Goal: Share content: Distribute website content to other platforms or users

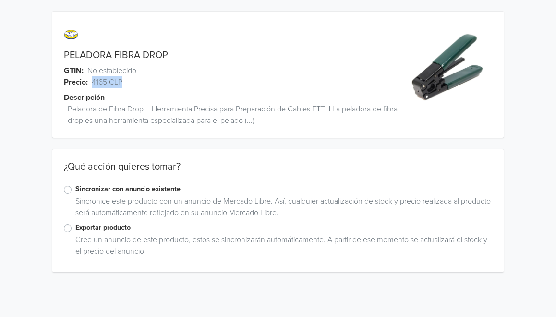
drag, startPoint x: 93, startPoint y: 84, endPoint x: 123, endPoint y: 84, distance: 30.7
click at [123, 84] on div "Precio: 4165 CLP" at bounding box center [221, 82] width 338 height 12
click at [75, 229] on label "Exportar producto" at bounding box center [283, 227] width 417 height 11
click at [0, 0] on input "Exportar producto" at bounding box center [0, 0] width 0 height 0
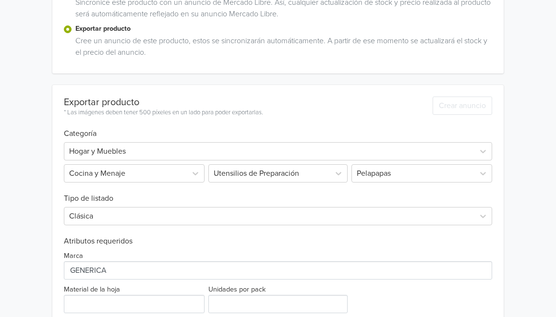
scroll to position [196, 0]
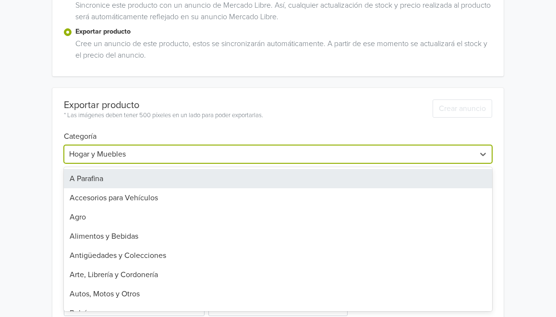
click at [182, 149] on div at bounding box center [269, 153] width 400 height 13
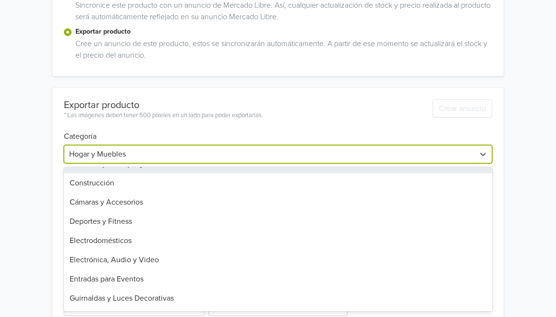
scroll to position [305, 0]
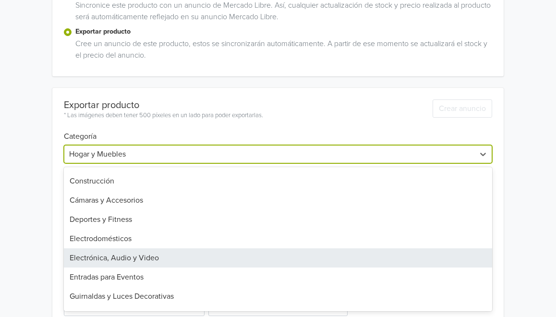
click at [158, 254] on div "Electrónica, Audio y Video" at bounding box center [278, 257] width 428 height 19
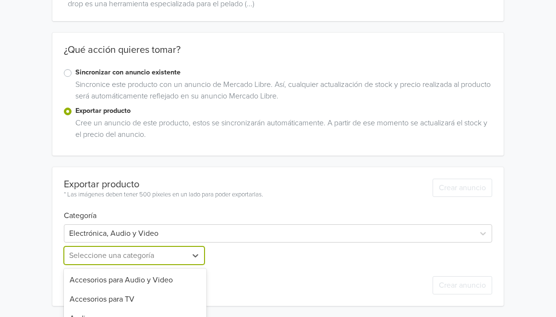
scroll to position [212, 0]
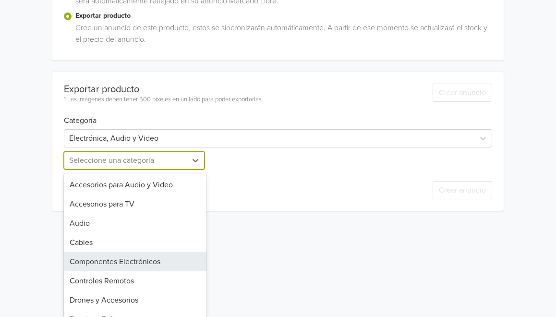
click at [144, 169] on div "Componentes Electrónicos, 5 of 15. 15 results available. Use Up and Down to cho…" at bounding box center [135, 160] width 143 height 18
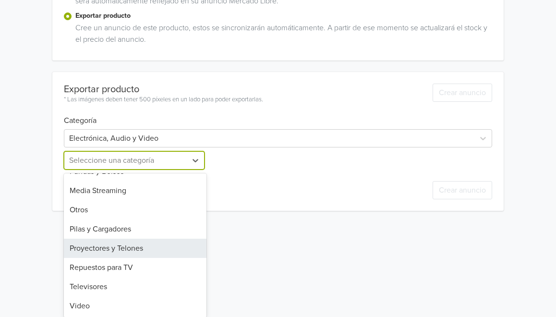
scroll to position [0, 0]
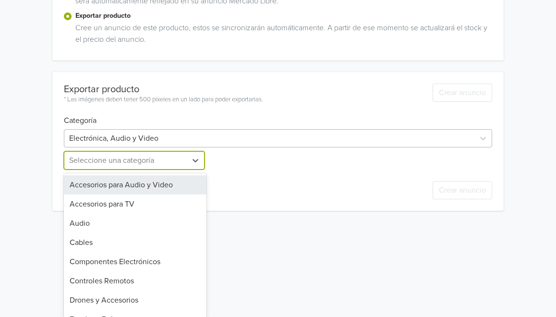
click at [168, 143] on div "PELADORA FIBRA DROP GTIN: No establecido Precio: 4165 CLP Descripción Peladora …" at bounding box center [278, 5] width 542 height 434
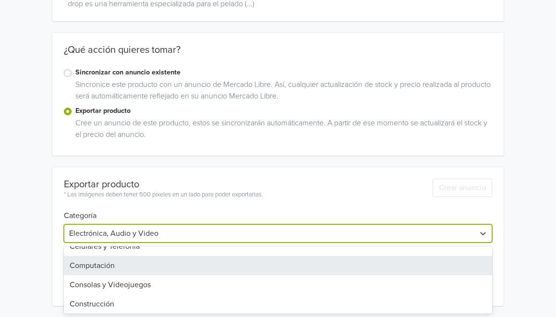
scroll to position [260, 0]
click at [161, 269] on div "Computación" at bounding box center [278, 266] width 428 height 19
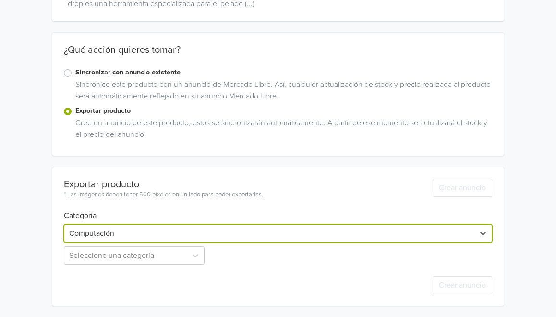
click at [161, 255] on div "Seleccione una categoría" at bounding box center [135, 255] width 143 height 18
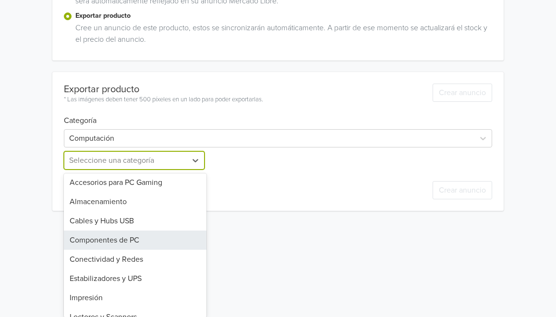
scroll to position [0, 0]
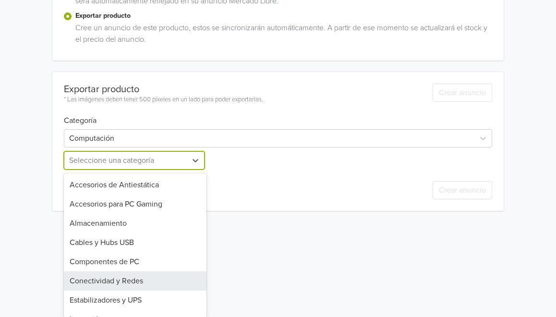
click at [145, 277] on div "Conectividad y Redes" at bounding box center [135, 280] width 143 height 19
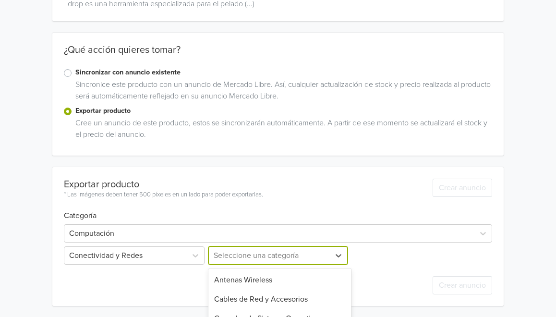
click at [265, 252] on div "Herramientas, 5 of 16. 16 results available. Use Up and Down to choose options,…" at bounding box center [277, 255] width 143 height 18
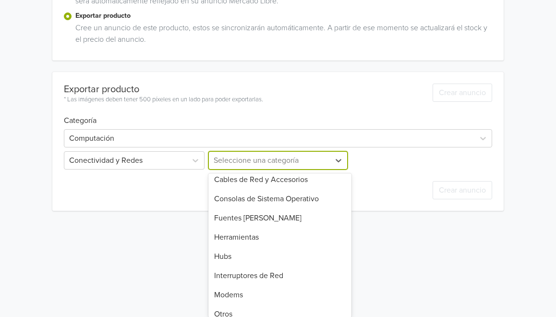
scroll to position [0, 0]
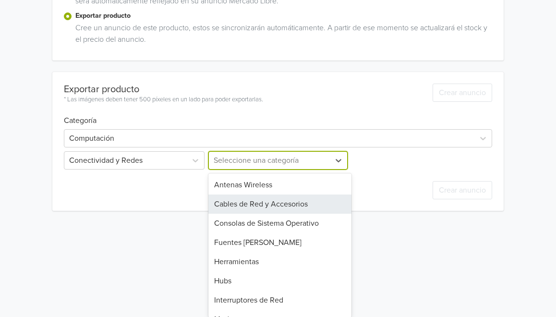
click at [282, 206] on div "Cables de Red y Accesorios" at bounding box center [279, 203] width 143 height 19
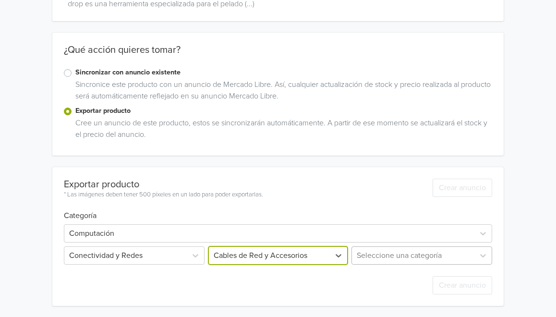
click at [386, 255] on div "Seleccione una categoría" at bounding box center [421, 255] width 143 height 18
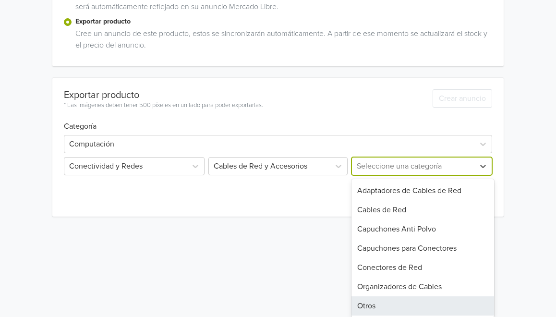
click at [390, 305] on div "Otros" at bounding box center [422, 305] width 143 height 19
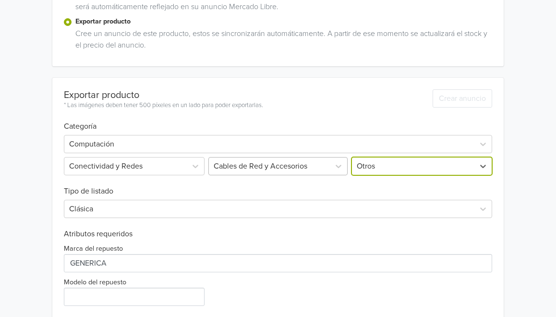
click at [304, 161] on div at bounding box center [269, 165] width 111 height 13
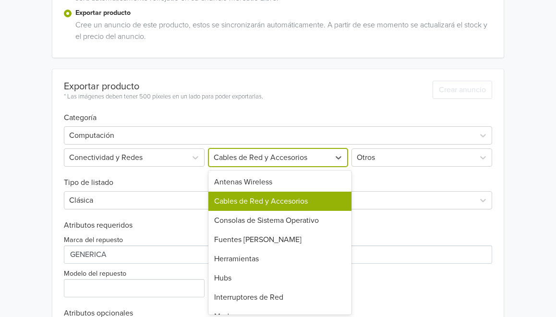
scroll to position [216, 0]
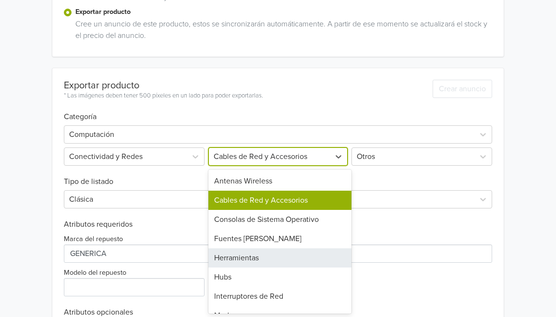
click at [303, 258] on div "Herramientas" at bounding box center [279, 257] width 143 height 19
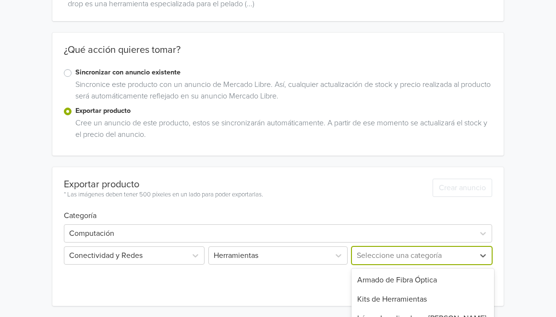
click at [375, 254] on div "Otras Herramientas, 4 of 7. 7 results available. Use Up and Down to choose opti…" at bounding box center [421, 255] width 143 height 18
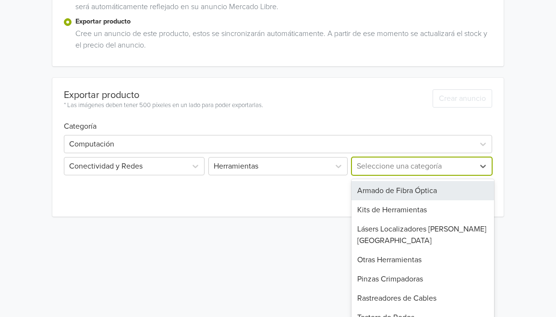
click at [406, 193] on div "Armado de Fibra Óptica" at bounding box center [422, 190] width 143 height 19
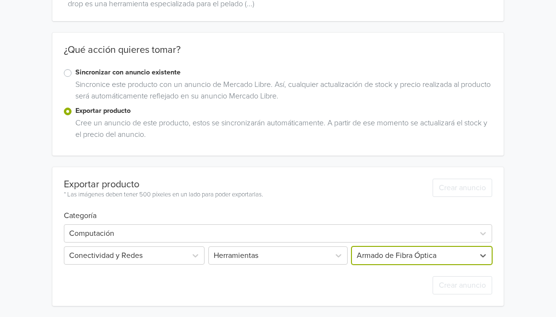
scroll to position [139, 0]
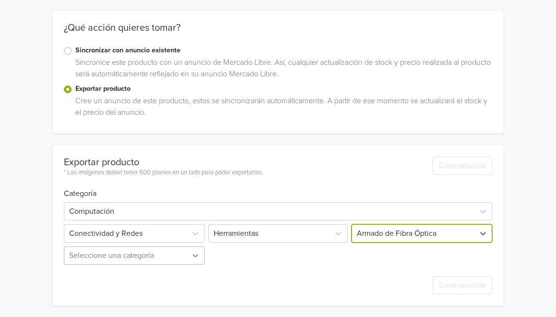
click at [195, 257] on div "Seleccione una categoría" at bounding box center [135, 255] width 143 height 18
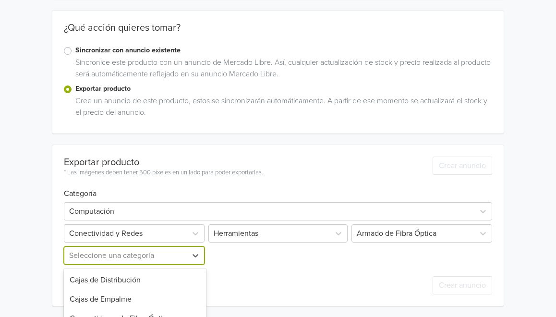
click at [161, 257] on div "Fusionadoras de Fibra Óptica, 5 of 10. 10 results available. Use Up and Down to…" at bounding box center [135, 255] width 143 height 18
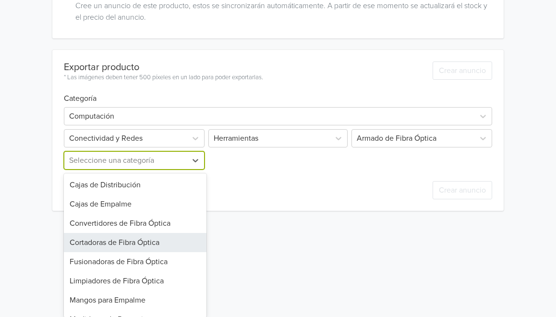
click at [164, 242] on div "Cortadoras de Fibra Óptica" at bounding box center [135, 242] width 143 height 19
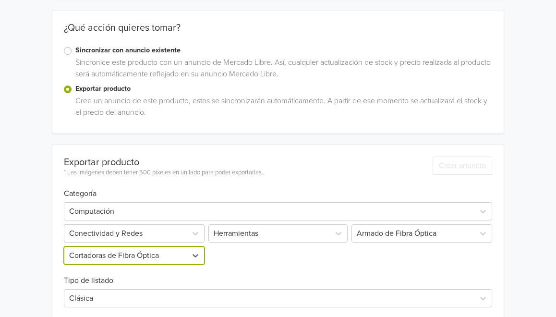
scroll to position [234, 0]
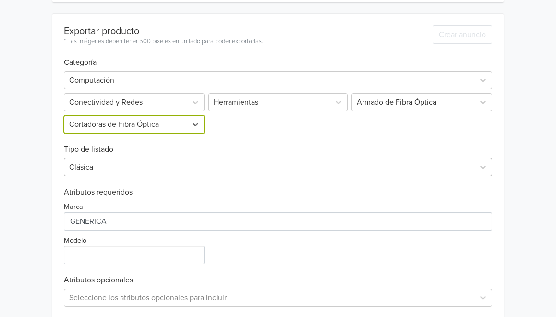
click at [147, 176] on div "Clásica" at bounding box center [278, 167] width 428 height 18
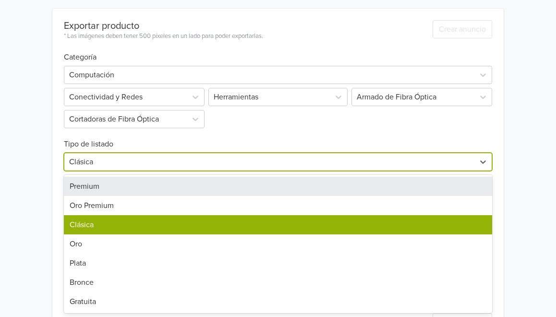
click at [145, 188] on div "Premium" at bounding box center [278, 186] width 428 height 19
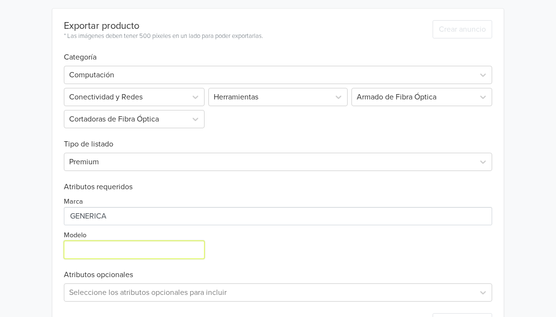
click at [124, 249] on input "Modelo" at bounding box center [134, 250] width 141 height 18
type input "PELADORA DROP"
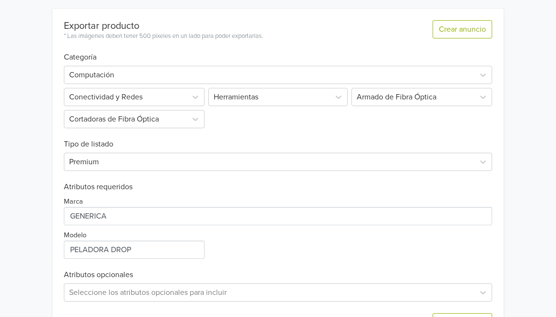
click at [247, 253] on div "Marca Modelo" at bounding box center [278, 225] width 428 height 67
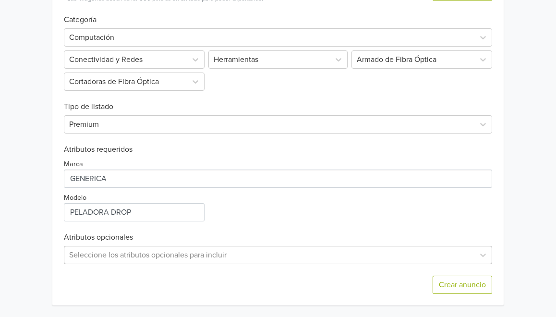
click at [228, 257] on div "Seleccione los atributos opcionales para incluir" at bounding box center [278, 255] width 428 height 18
click at [313, 131] on div "Exportar producto * Las imágenes deben tener 500 píxeles en un lado para poder …" at bounding box center [278, 138] width 428 height 334
click at [476, 288] on button "Crear anuncio" at bounding box center [463, 285] width 60 height 18
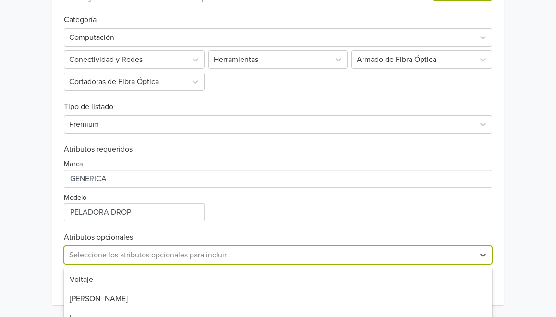
scroll to position [466, 0]
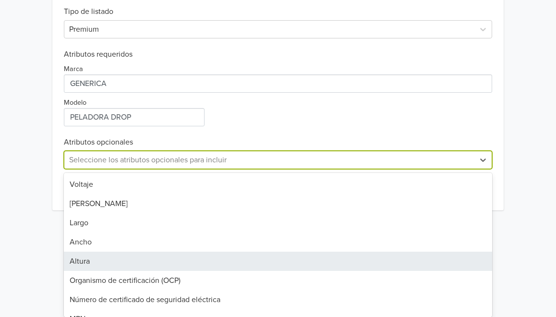
click at [236, 169] on div "Altura, 5 of 15. 15 results available. Use Up and Down to choose options, press…" at bounding box center [278, 160] width 428 height 18
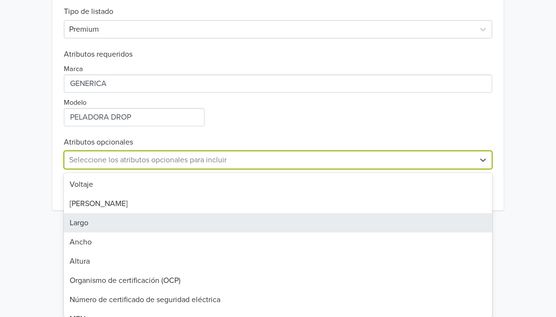
click at [173, 221] on div "Largo" at bounding box center [278, 222] width 428 height 19
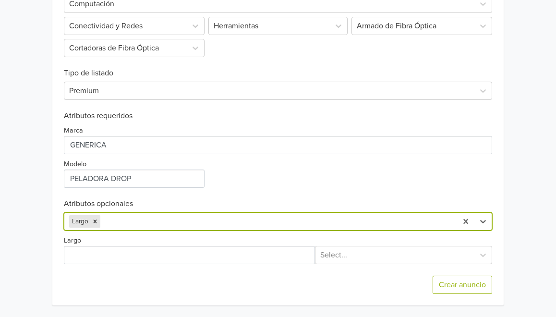
scroll to position [405, 0]
click at [212, 225] on div "option Largo, selected. [GEOGRAPHIC_DATA]" at bounding box center [278, 221] width 428 height 18
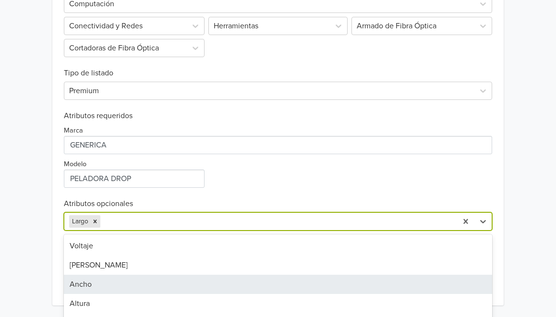
scroll to position [466, 0]
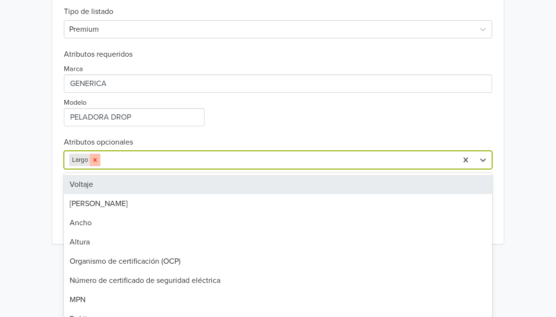
click at [98, 161] on div "Remove Largo" at bounding box center [95, 160] width 11 height 12
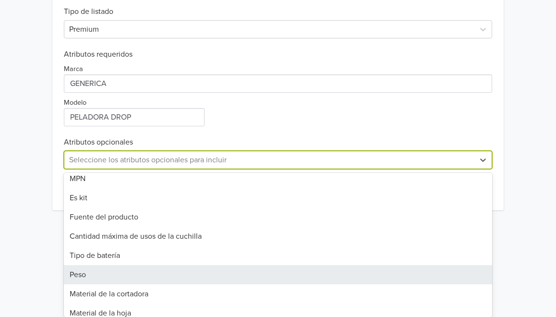
scroll to position [148, 0]
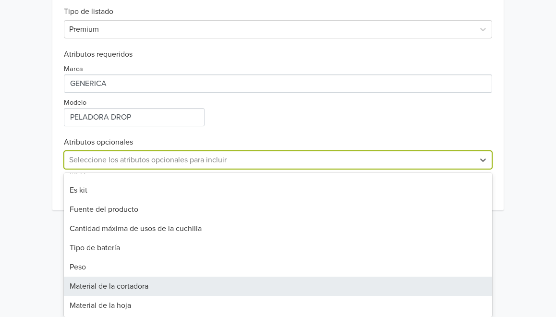
click at [158, 289] on div "Material de la cortadora" at bounding box center [278, 286] width 428 height 19
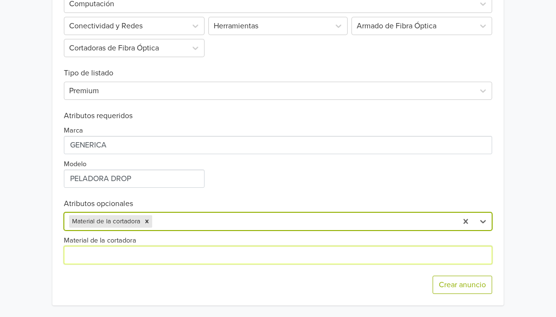
click at [150, 253] on input "Material de la cortadora" at bounding box center [278, 255] width 428 height 18
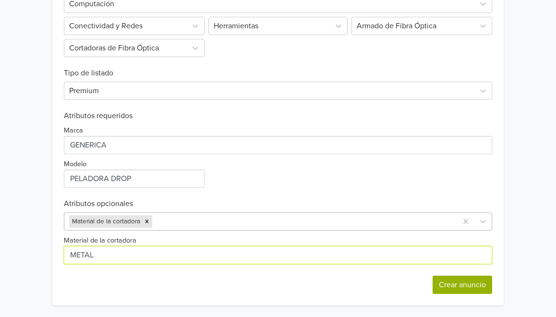
type input "METAL"
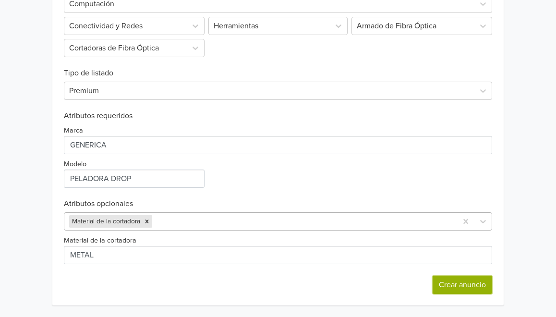
click at [461, 277] on button "Crear anuncio" at bounding box center [463, 285] width 60 height 18
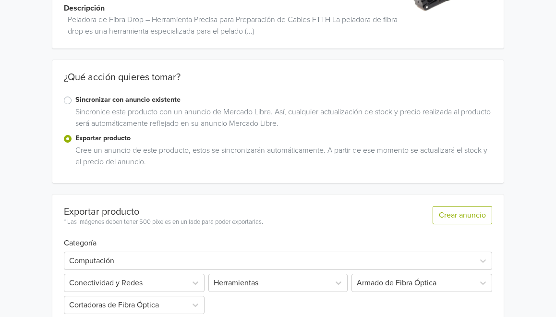
scroll to position [242, 0]
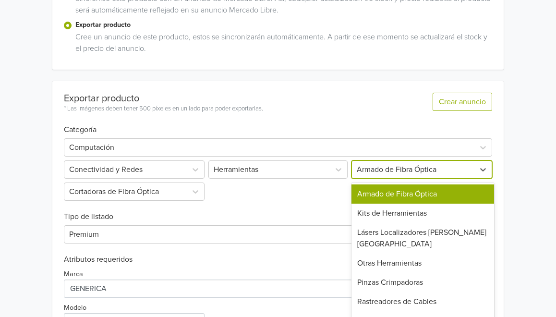
click at [408, 179] on div "Armado de Fibra Óptica selected, 1 of 7. 7 results available. Use Up and Down t…" at bounding box center [421, 169] width 143 height 18
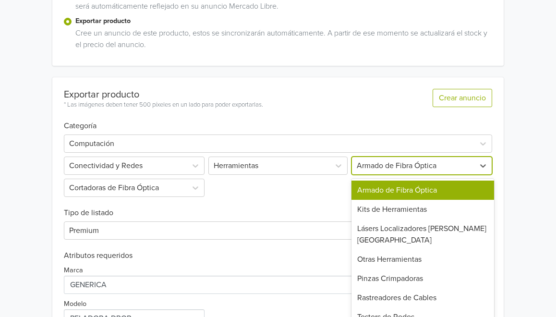
scroll to position [268, 0]
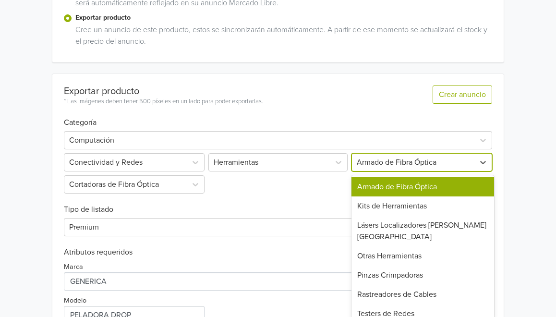
click at [413, 185] on div "Armado de Fibra Óptica" at bounding box center [422, 186] width 143 height 19
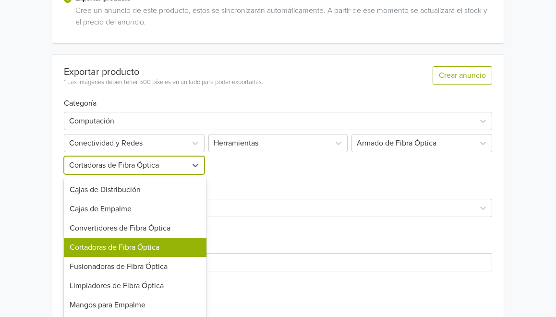
click at [203, 174] on div "Cortadoras de Fibra Óptica selected, 4 of 10. 10 results available. Use Up and …" at bounding box center [135, 165] width 143 height 18
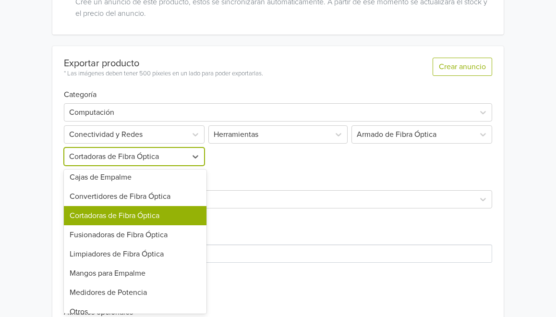
scroll to position [52, 0]
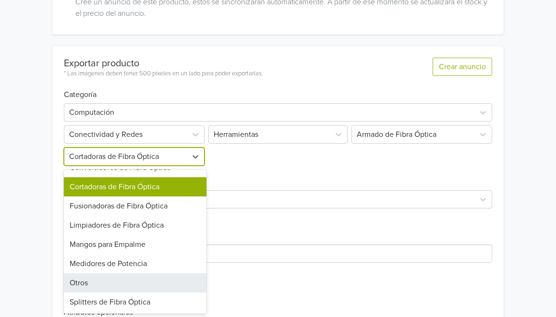
click at [143, 279] on div "Otros" at bounding box center [135, 282] width 143 height 19
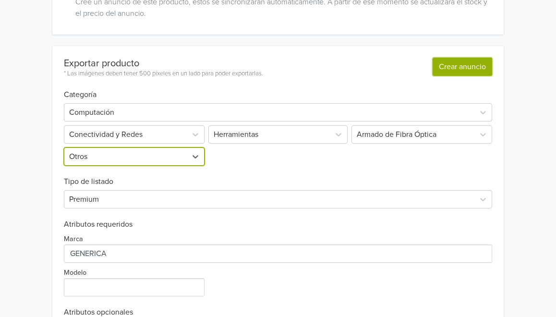
click at [477, 58] on button "Crear anuncio" at bounding box center [463, 67] width 60 height 18
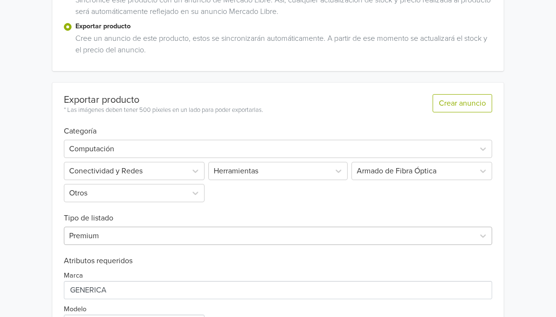
scroll to position [360, 0]
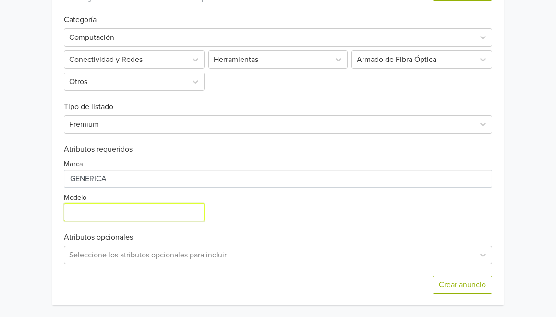
click at [139, 210] on input "Modelo" at bounding box center [134, 212] width 141 height 18
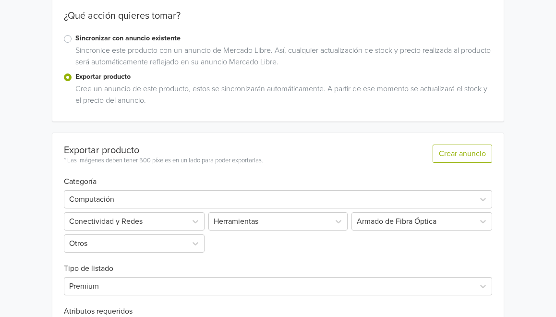
scroll to position [0, 0]
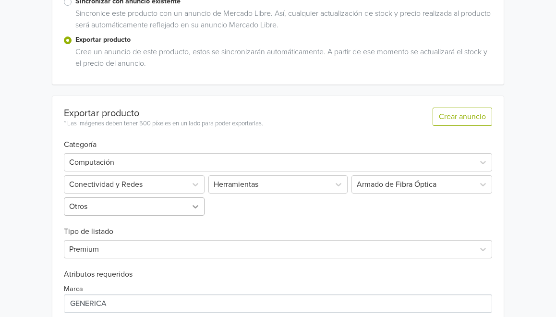
click at [189, 210] on div "Otros" at bounding box center [135, 206] width 143 height 18
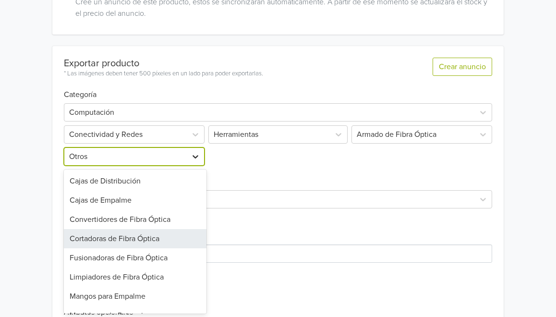
scroll to position [37, 0]
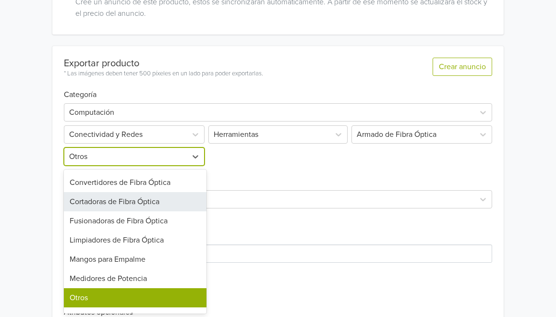
click at [175, 202] on div "Cortadoras de Fibra Óptica" at bounding box center [135, 201] width 143 height 19
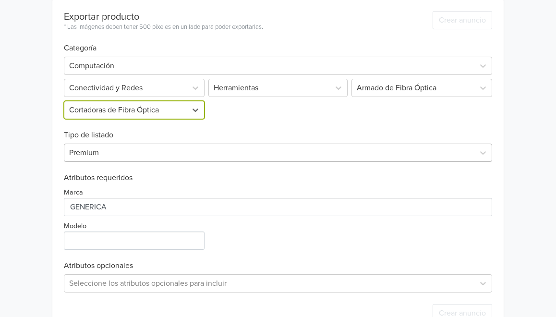
scroll to position [313, 0]
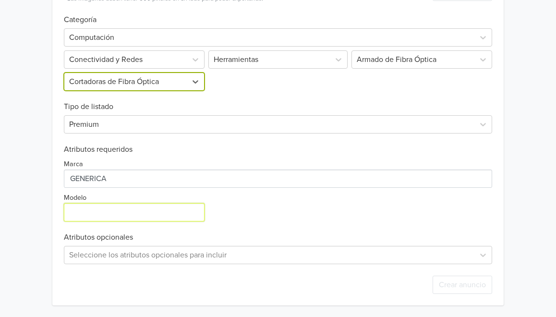
click at [158, 218] on input "Modelo" at bounding box center [134, 212] width 141 height 18
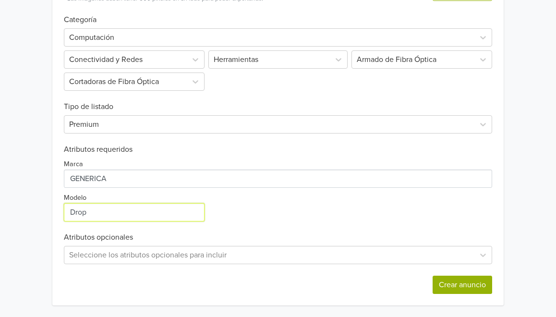
type input "Drop"
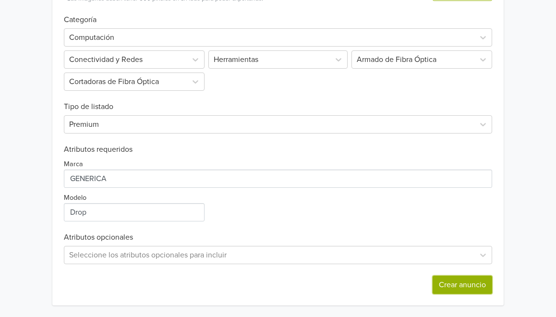
click at [444, 285] on button "Crear anuncio" at bounding box center [463, 285] width 60 height 18
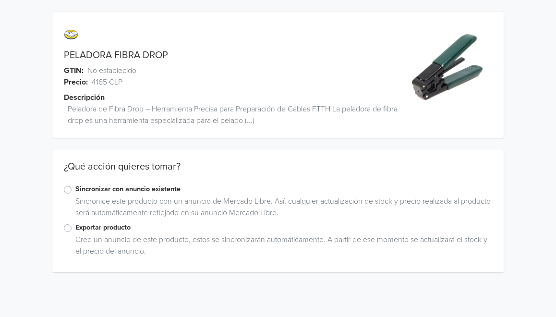
click at [102, 231] on label "Exportar producto" at bounding box center [283, 227] width 417 height 11
click at [0, 0] on input "Exportar producto" at bounding box center [0, 0] width 0 height 0
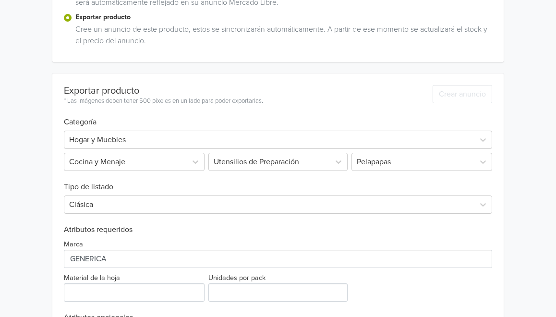
scroll to position [234, 0]
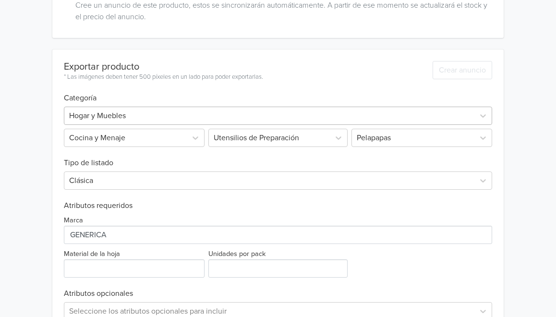
click at [154, 116] on div at bounding box center [269, 115] width 400 height 13
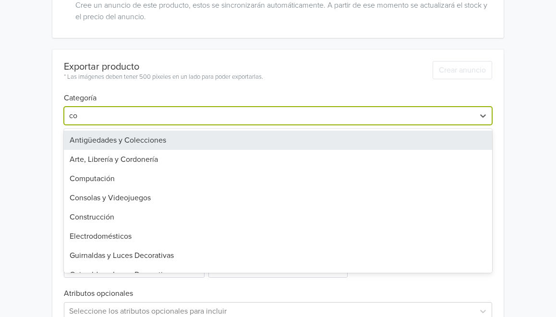
type input "com"
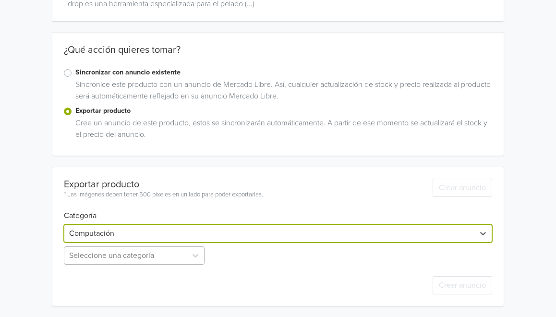
click at [119, 250] on div "Seleccione una categoría" at bounding box center [135, 255] width 143 height 18
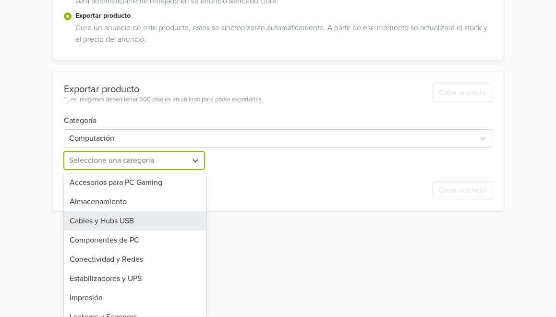
scroll to position [23, 0]
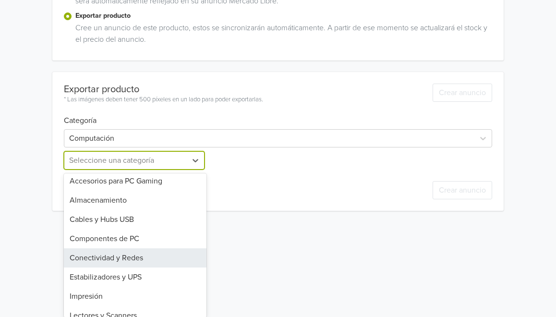
click at [143, 256] on div "Conectividad y Redes" at bounding box center [135, 257] width 143 height 19
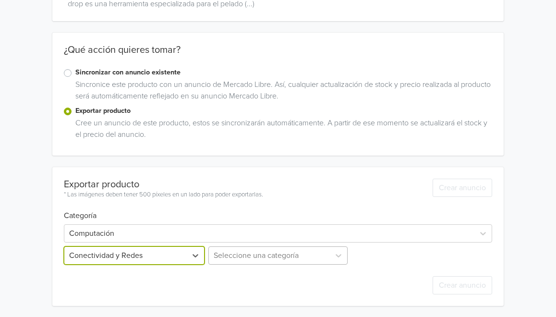
click at [236, 252] on div "Seleccione una categoría" at bounding box center [277, 255] width 143 height 18
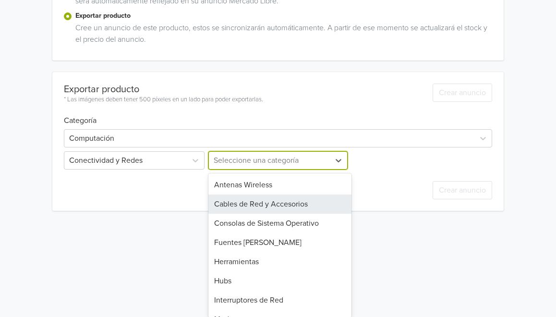
click at [296, 205] on div "Cables de Red y Accesorios" at bounding box center [279, 203] width 143 height 19
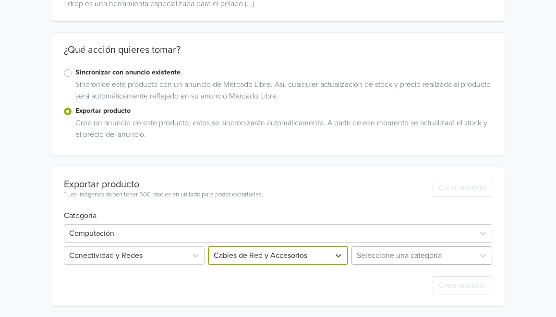
click at [394, 255] on div "Seleccione una categoría" at bounding box center [421, 255] width 143 height 18
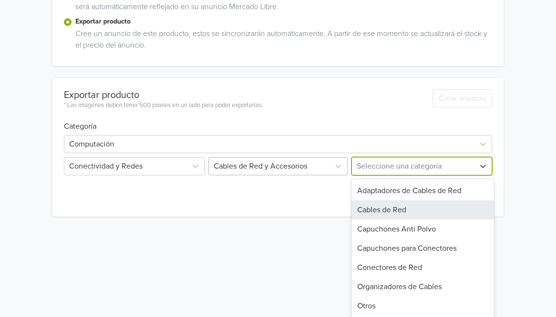
click at [294, 168] on div "Cables de Red y Accesorios" at bounding box center [269, 165] width 121 height 17
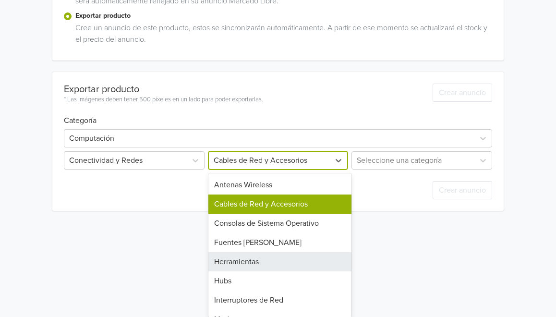
scroll to position [19, 0]
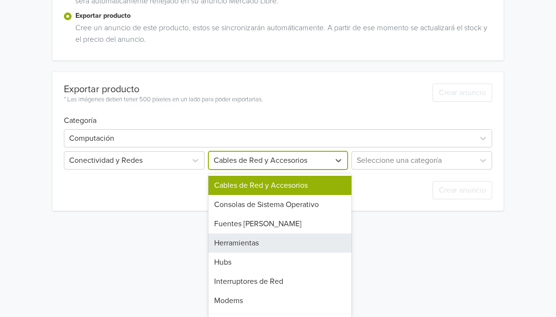
click at [270, 251] on div "Herramientas" at bounding box center [279, 242] width 143 height 19
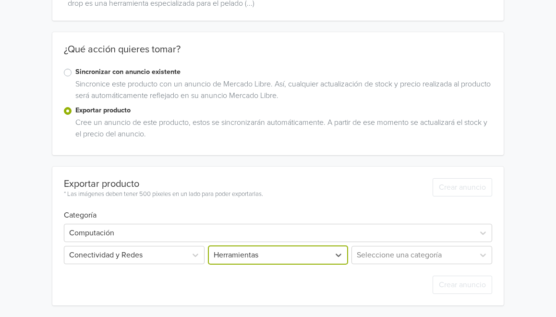
scroll to position [117, 0]
click at [413, 262] on div "Seleccione una categoría" at bounding box center [421, 255] width 143 height 18
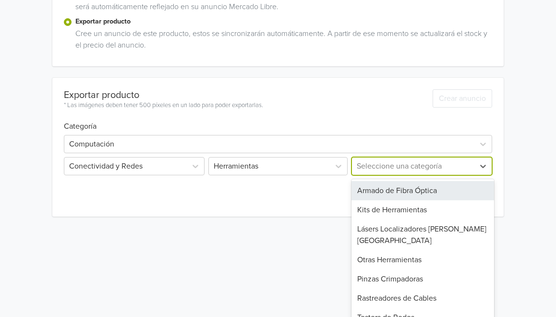
click at [439, 194] on div "Armado de Fibra Óptica" at bounding box center [422, 190] width 143 height 19
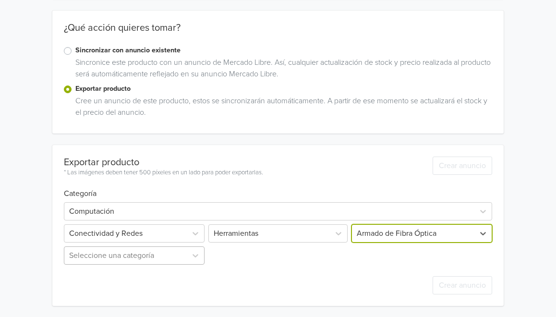
click at [158, 253] on div "Seleccione una categoría" at bounding box center [135, 255] width 143 height 18
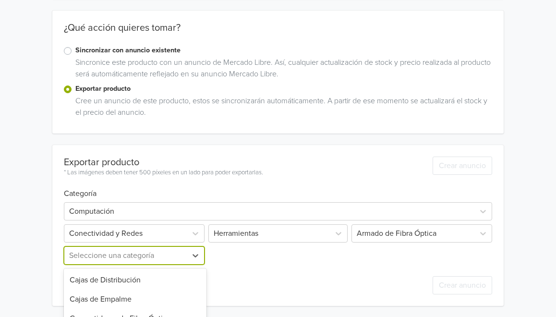
scroll to position [234, 0]
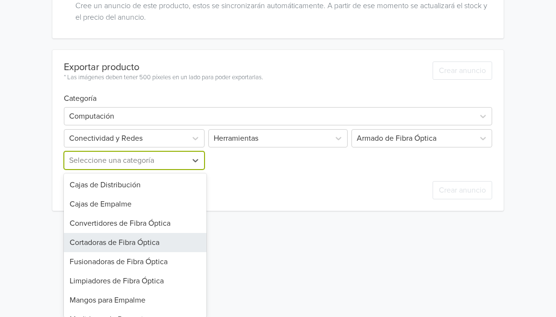
click at [152, 245] on div "Cortadoras de Fibra Óptica" at bounding box center [135, 242] width 143 height 19
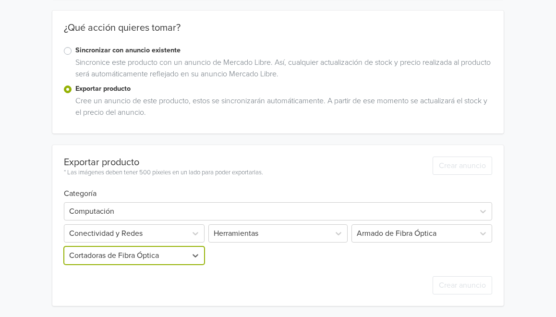
click at [253, 269] on div "Crear anuncio" at bounding box center [278, 285] width 428 height 41
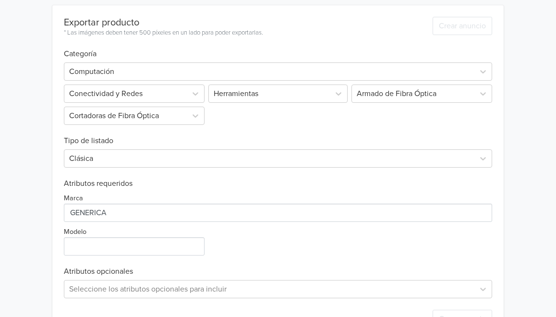
scroll to position [281, 0]
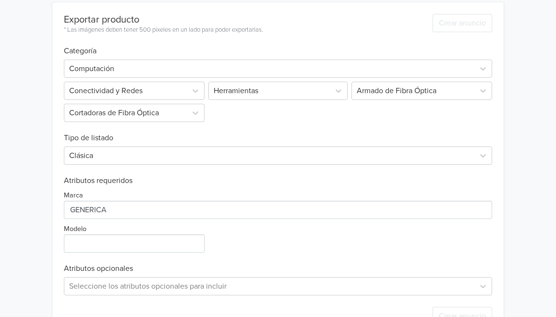
click at [173, 166] on div "Exportar producto * Las imágenes deben tener 500 píxeles en un lado para poder …" at bounding box center [278, 169] width 428 height 334
click at [172, 161] on div at bounding box center [269, 155] width 400 height 13
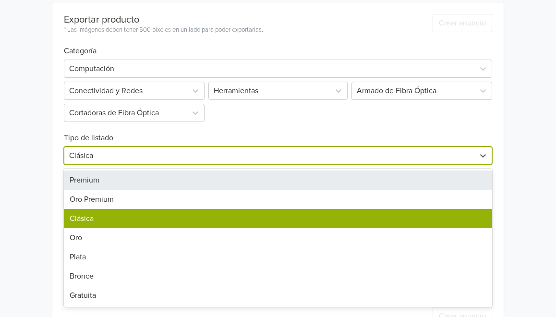
click at [158, 182] on div "Premium" at bounding box center [278, 179] width 428 height 19
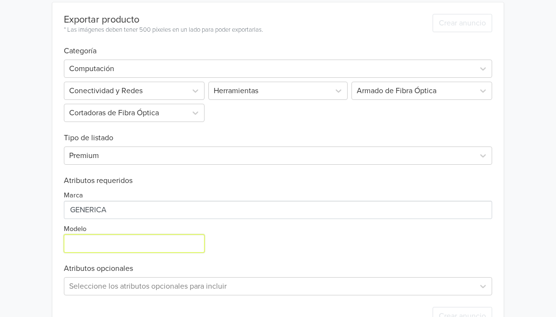
click at [145, 246] on input "Modelo" at bounding box center [134, 243] width 141 height 18
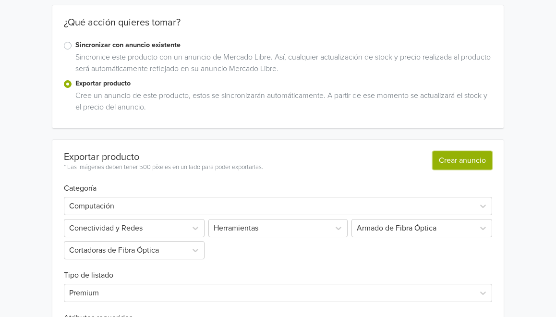
click at [462, 159] on button "Crear anuncio" at bounding box center [463, 160] width 60 height 18
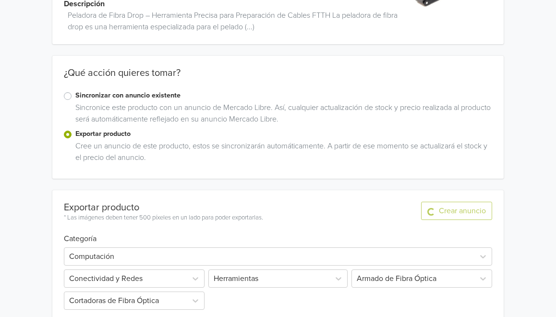
scroll to position [0, 0]
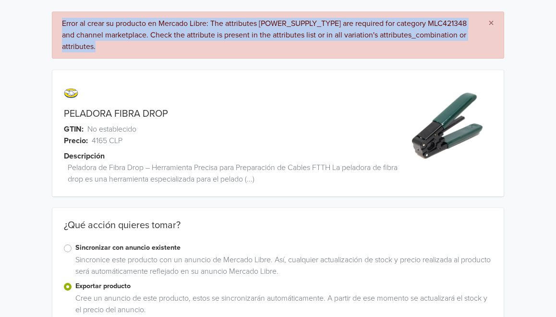
drag, startPoint x: 163, startPoint y: 47, endPoint x: 59, endPoint y: 17, distance: 108.2
click at [59, 17] on div "× Error al crear su producto en Mercado Libre: The attributes [POWER_SUPPLY_TYP…" at bounding box center [278, 35] width 452 height 47
copy div "Error al crear su producto en Mercado Libre: The attributes [POWER_SUPPLY_TYPE]…"
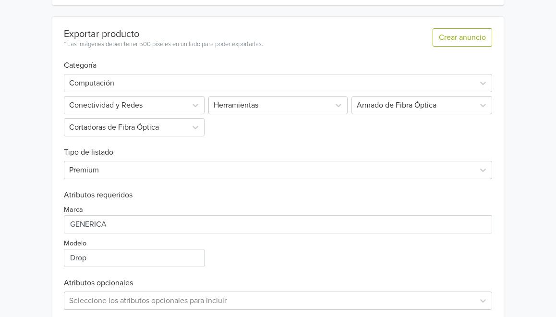
scroll to position [345, 0]
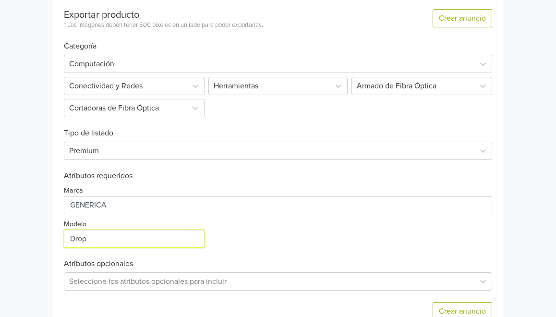
click at [170, 235] on input "Modelo" at bounding box center [134, 238] width 141 height 18
type input "fibra optica"
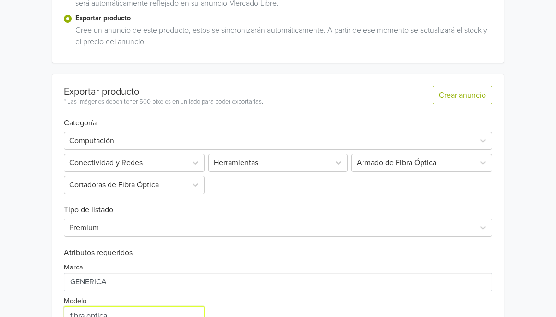
scroll to position [137, 0]
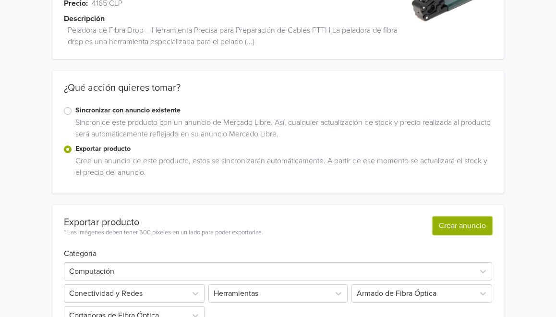
click at [457, 222] on button "Crear anuncio" at bounding box center [463, 226] width 60 height 18
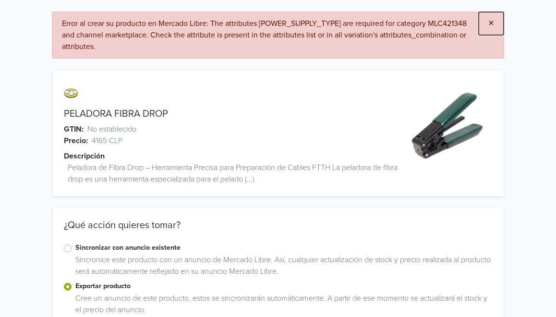
click at [492, 26] on span "×" at bounding box center [491, 23] width 6 height 14
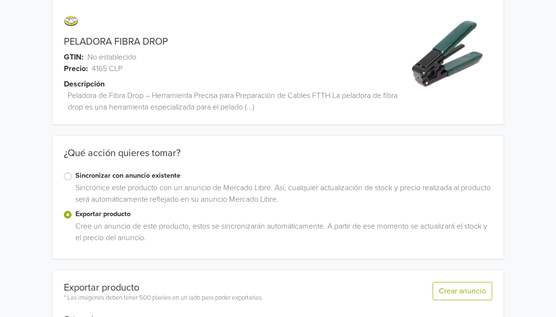
scroll to position [13, 0]
click at [460, 292] on button "Crear anuncio" at bounding box center [463, 291] width 60 height 18
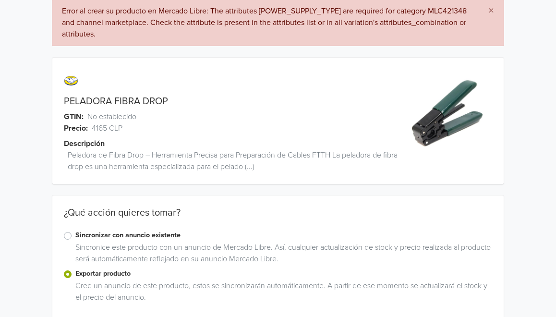
scroll to position [0, 0]
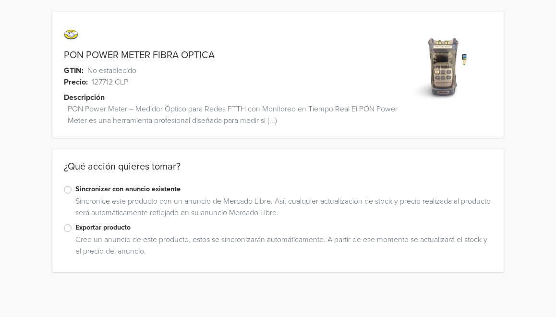
click at [75, 229] on label "Exportar producto" at bounding box center [283, 227] width 417 height 11
click at [0, 0] on input "Exportar producto" at bounding box center [0, 0] width 0 height 0
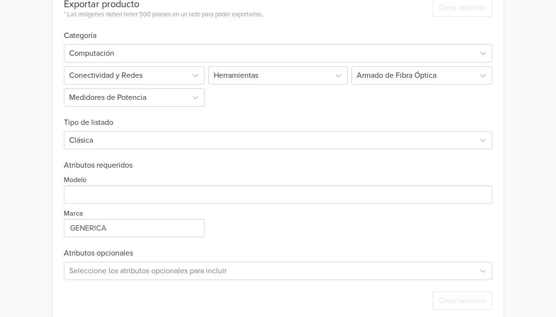
scroll to position [306, 0]
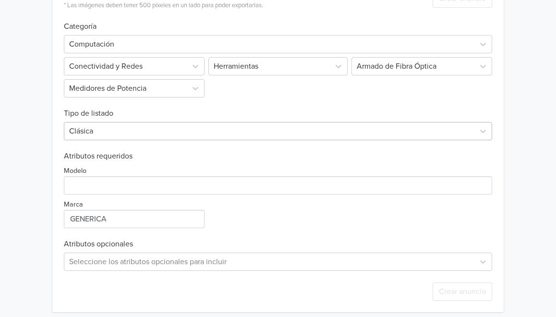
click at [158, 133] on div at bounding box center [269, 130] width 400 height 13
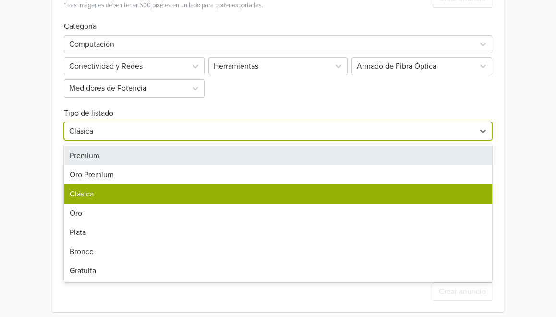
click at [116, 153] on div "Premium" at bounding box center [278, 155] width 428 height 19
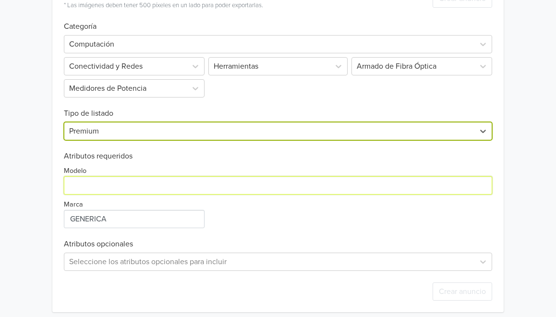
click at [123, 186] on input "Modelo" at bounding box center [278, 185] width 428 height 18
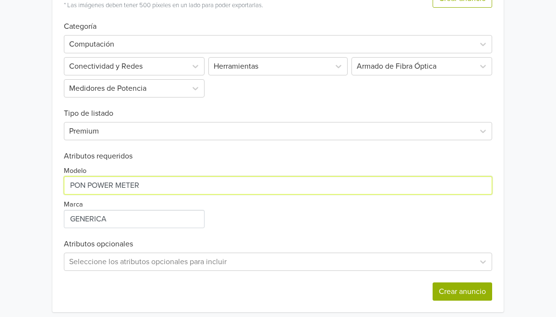
type input "PON POWER METER"
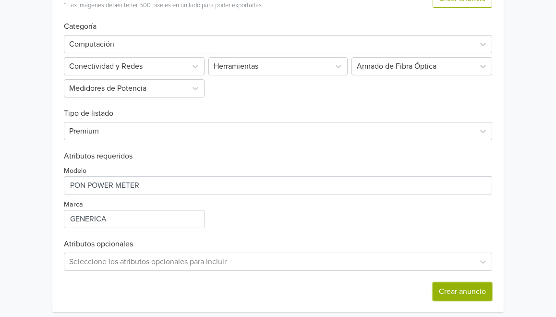
click at [440, 289] on button "Crear anuncio" at bounding box center [463, 291] width 60 height 18
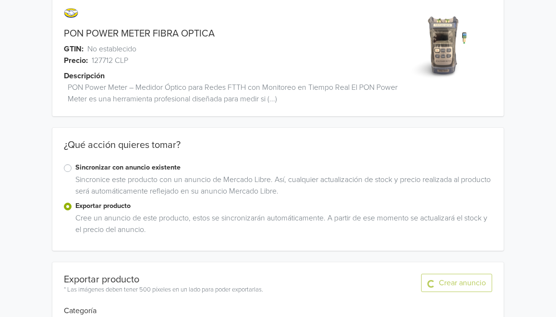
scroll to position [0, 0]
